Goal: Task Accomplishment & Management: Manage account settings

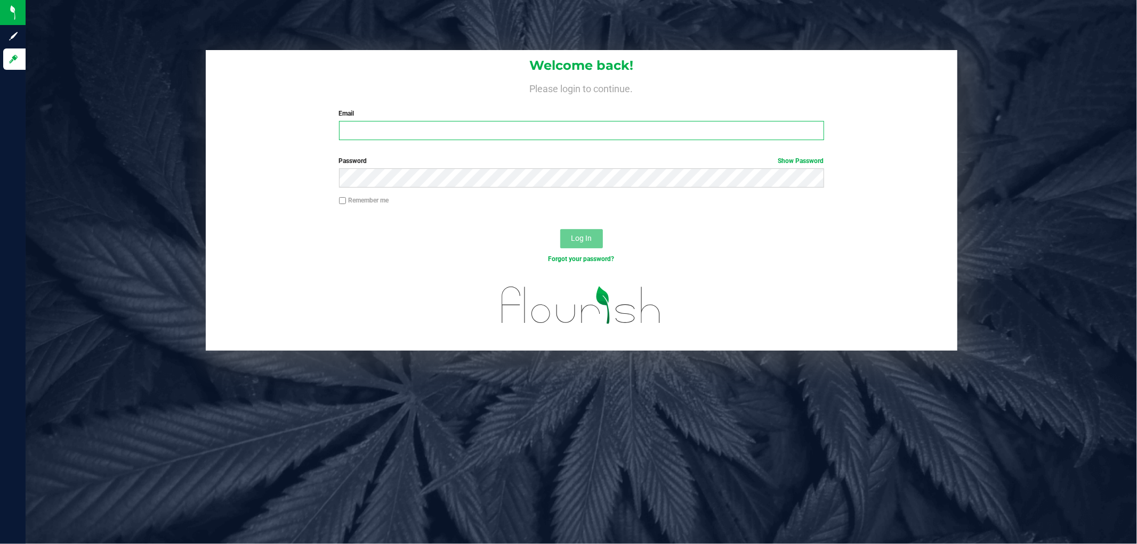
click at [511, 136] on input "Email" at bounding box center [581, 130] width 485 height 19
type input "[EMAIL_ADDRESS][DOMAIN_NAME]"
click at [560, 229] on button "Log In" at bounding box center [581, 238] width 43 height 19
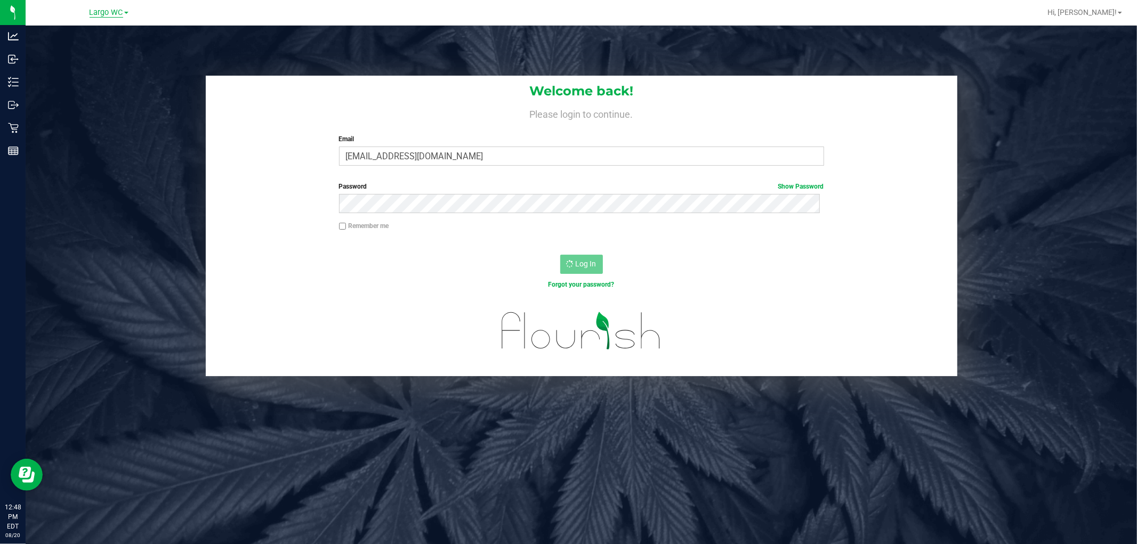
click at [109, 12] on span "Largo WC" at bounding box center [107, 13] width 34 height 10
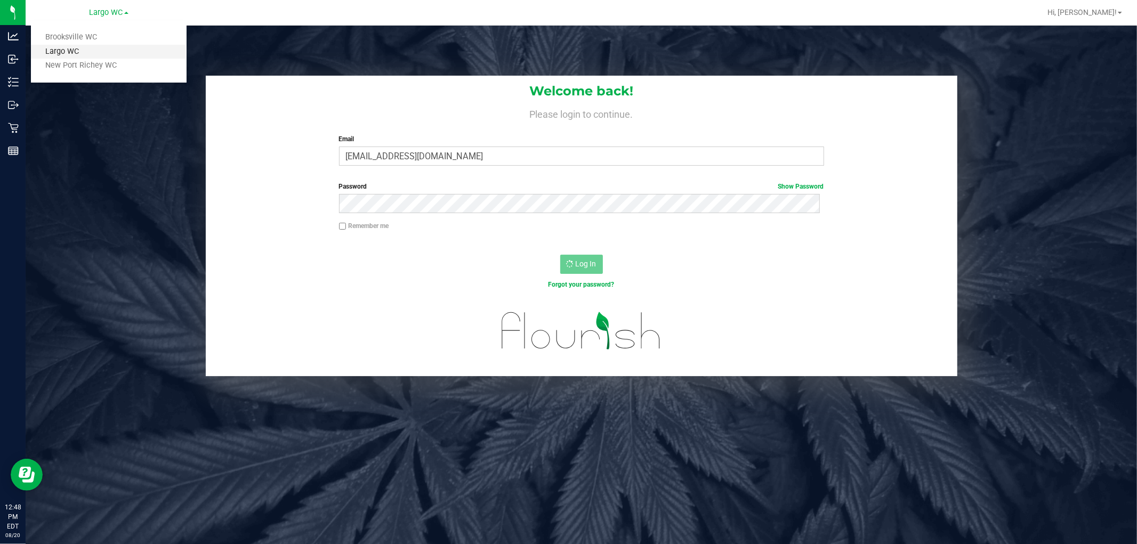
click at [97, 55] on link "Largo WC" at bounding box center [109, 52] width 156 height 14
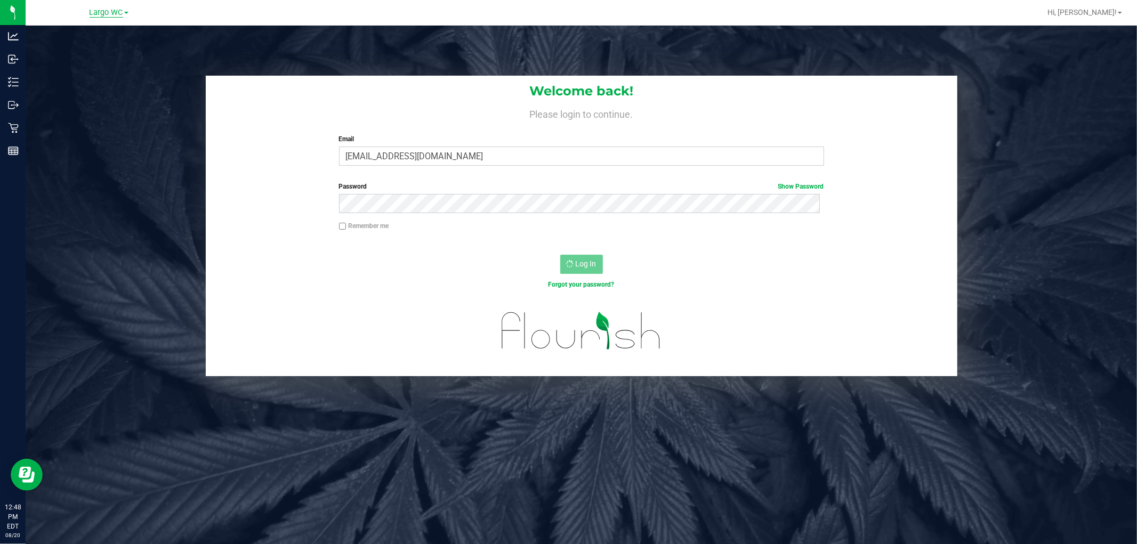
click at [108, 9] on span "Largo WC" at bounding box center [107, 13] width 34 height 10
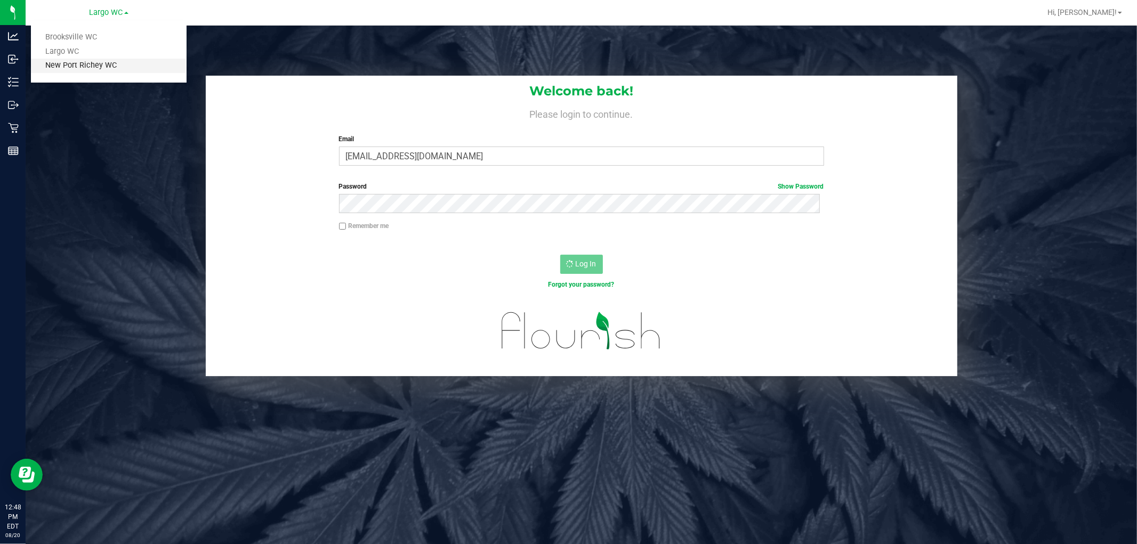
click at [99, 68] on link "New Port Richey WC" at bounding box center [109, 66] width 156 height 14
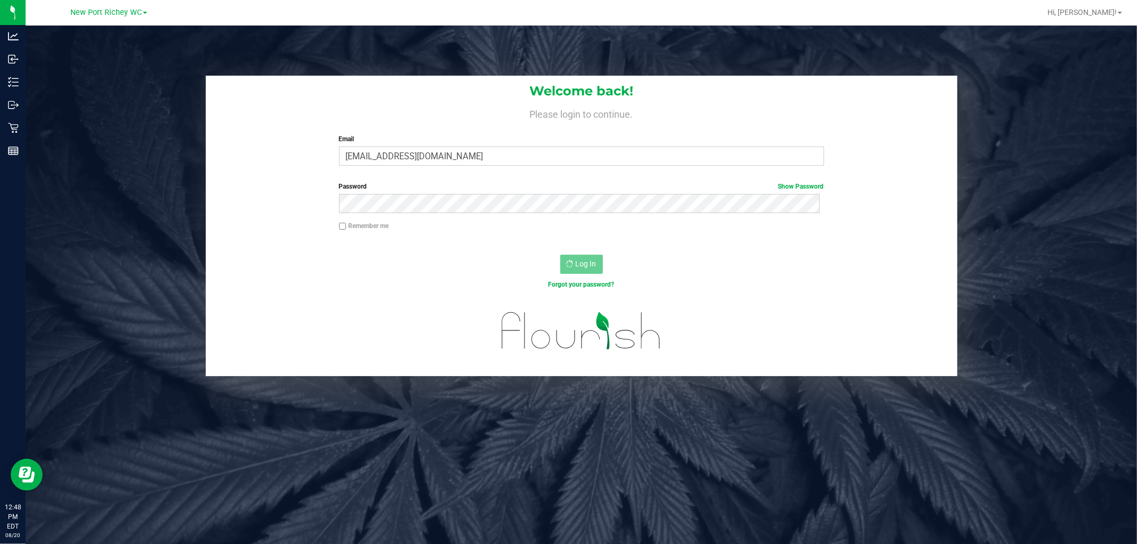
click at [136, 105] on div "Welcome back! Please login to continue. Email lhunter@liveparallel.com Required…" at bounding box center [582, 226] width 1128 height 301
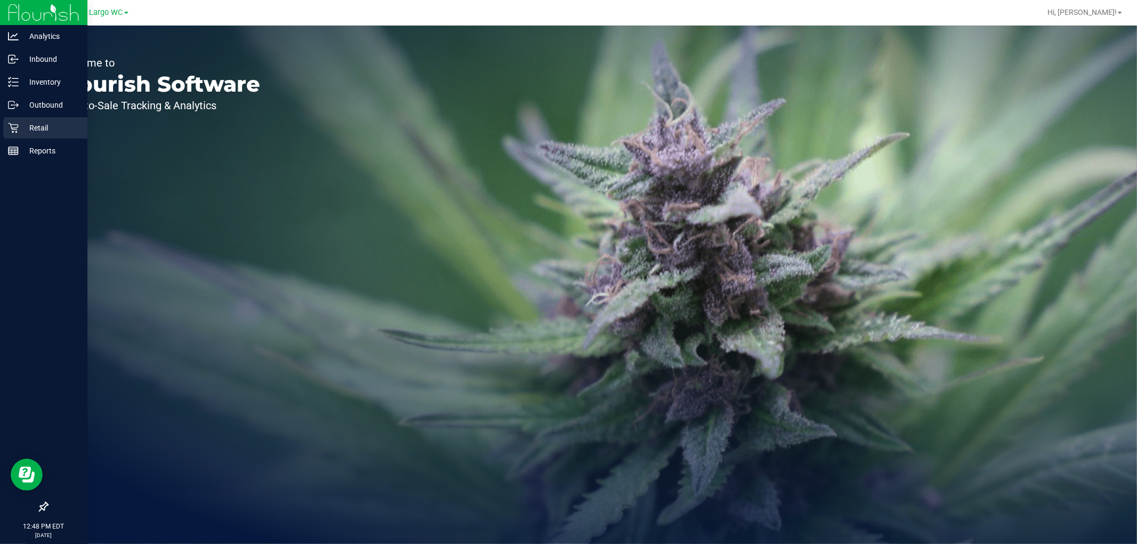
click at [42, 129] on p "Retail" at bounding box center [51, 128] width 64 height 13
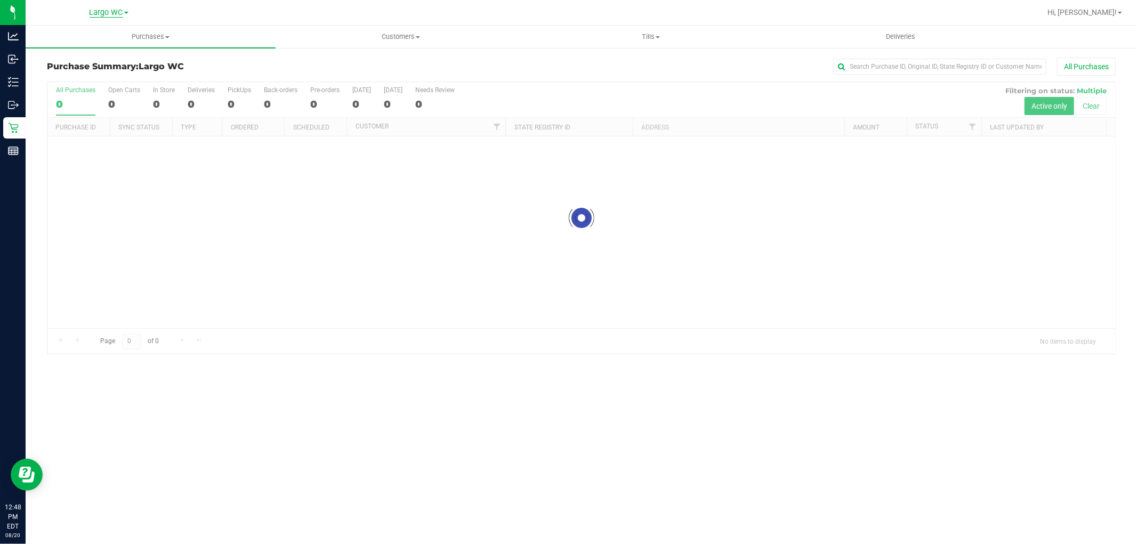
click at [113, 8] on span "Largo WC" at bounding box center [107, 13] width 34 height 10
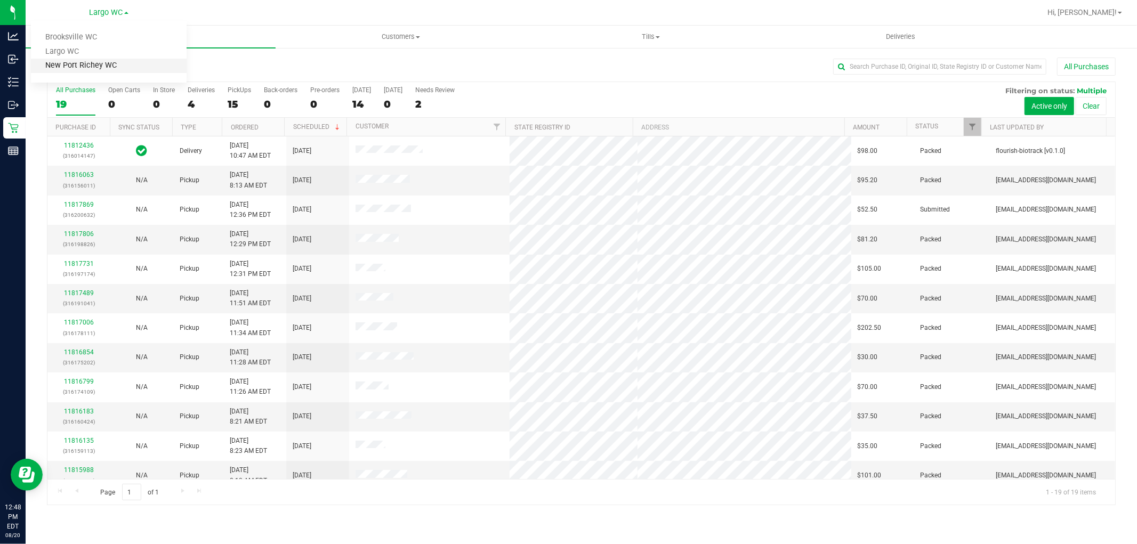
click at [84, 62] on link "New Port Richey WC" at bounding box center [109, 66] width 156 height 14
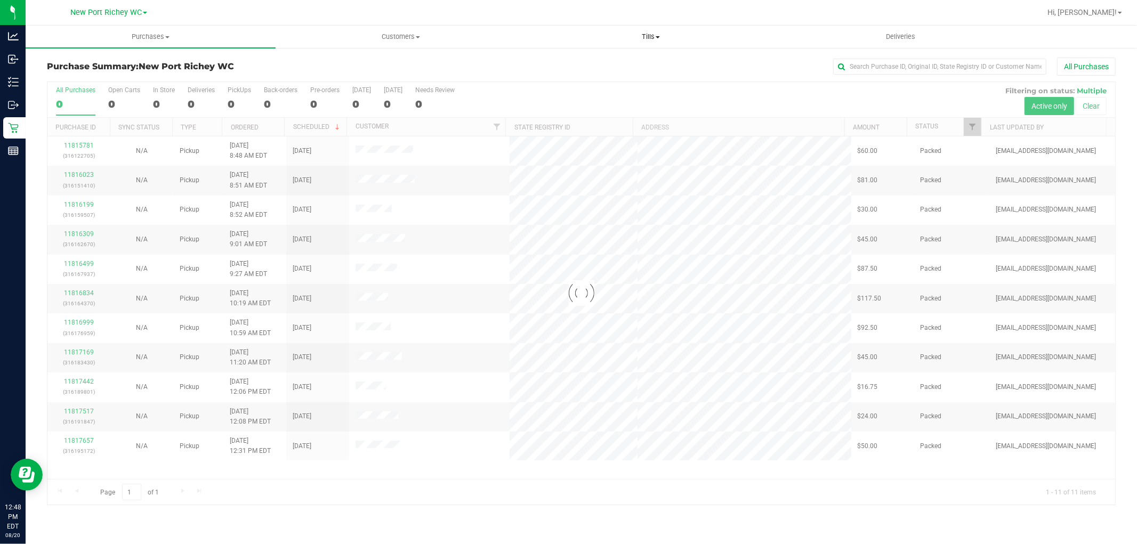
click at [658, 35] on span "Tills" at bounding box center [650, 37] width 249 height 10
click at [449, 58] on div "All Purchases" at bounding box center [759, 67] width 713 height 18
